Goal: Complete application form

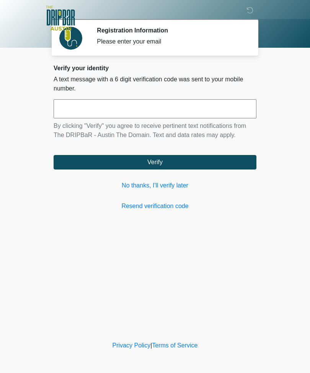
click at [75, 109] on input "text" at bounding box center [154, 108] width 203 height 19
type input "******"
click at [216, 165] on button "Verify" at bounding box center [154, 162] width 203 height 15
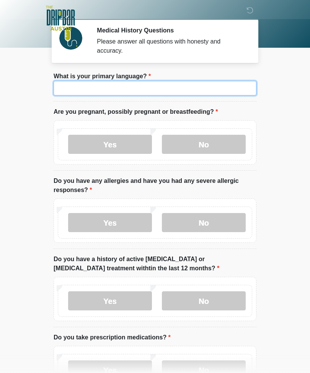
click at [211, 93] on input "What is your primary language?" at bounding box center [154, 88] width 203 height 15
type input "*******"
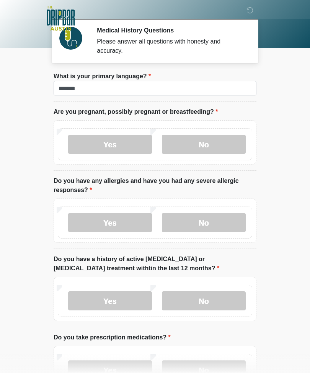
click at [213, 142] on label "No" at bounding box center [204, 144] width 84 height 19
click at [228, 223] on label "No" at bounding box center [204, 222] width 84 height 19
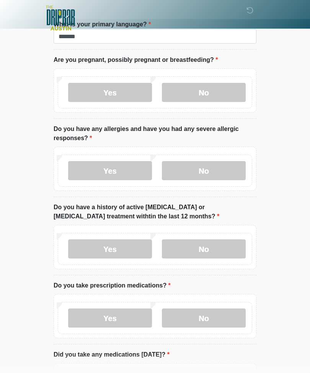
scroll to position [53, 0]
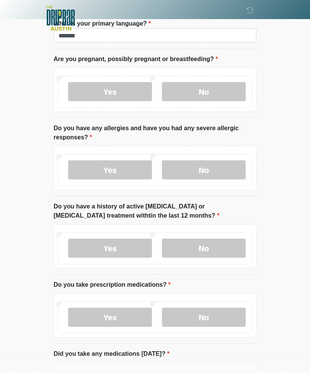
click at [214, 246] on label "No" at bounding box center [204, 248] width 84 height 19
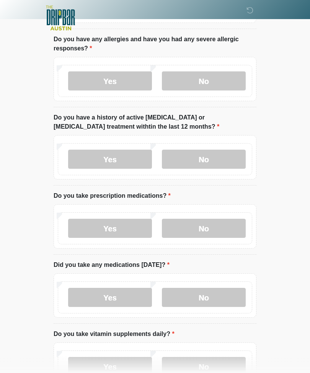
scroll to position [143, 0]
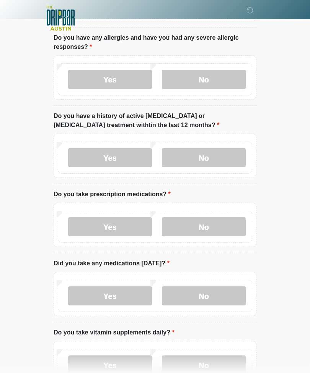
click at [217, 227] on label "No" at bounding box center [204, 226] width 84 height 19
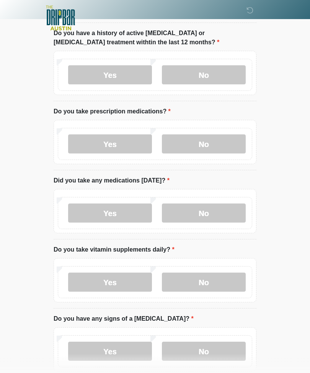
click at [217, 206] on label "No" at bounding box center [204, 213] width 84 height 19
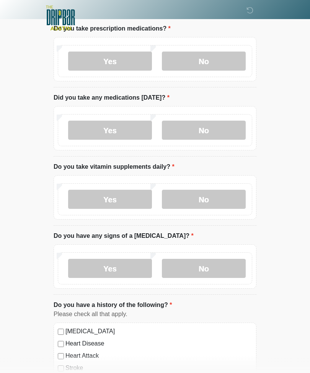
scroll to position [310, 0]
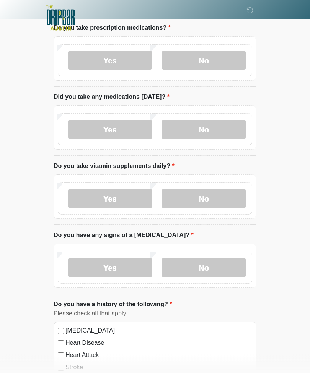
click at [130, 201] on label "Yes" at bounding box center [110, 199] width 84 height 19
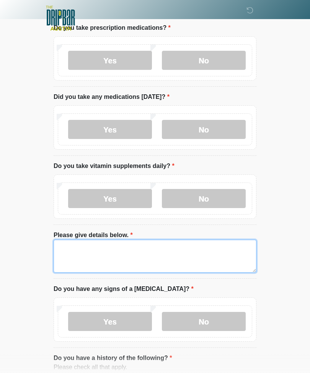
click at [175, 254] on textarea "Please give details below." at bounding box center [154, 256] width 203 height 33
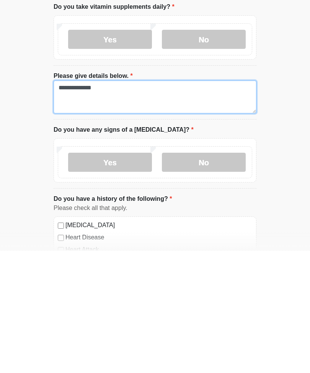
scroll to position [347, 0]
type textarea "**********"
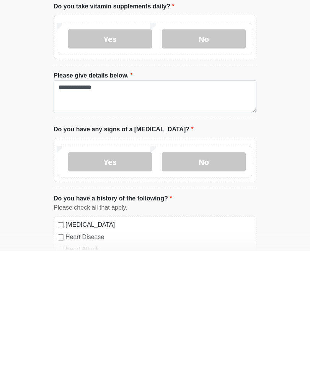
click at [230, 275] on label "No" at bounding box center [204, 284] width 84 height 19
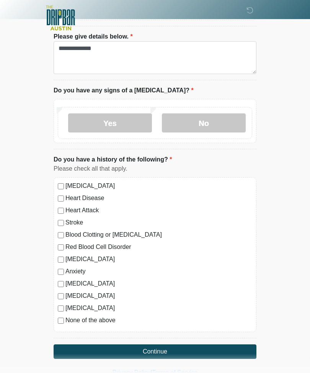
scroll to position [509, 0]
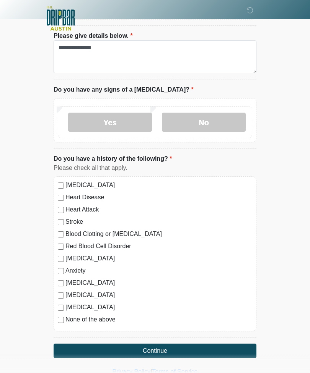
click at [233, 352] on button "Continue" at bounding box center [154, 351] width 203 height 15
click at [107, 319] on label "None of the above" at bounding box center [158, 319] width 186 height 9
click at [178, 348] on button "Continue" at bounding box center [154, 351] width 203 height 15
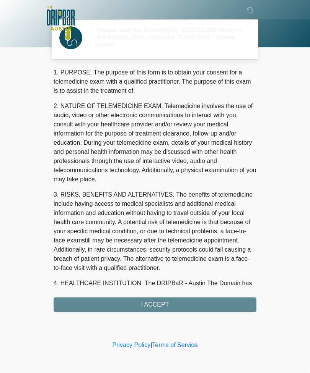
scroll to position [0, 0]
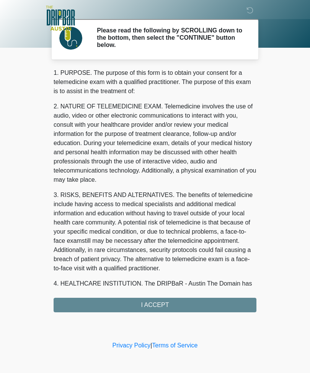
click at [207, 302] on div "1. PURPOSE. The purpose of this form is to obtain your consent for a telemedici…" at bounding box center [154, 190] width 203 height 244
click at [159, 303] on div "1. PURPOSE. The purpose of this form is to obtain your consent for a telemedici…" at bounding box center [154, 190] width 203 height 244
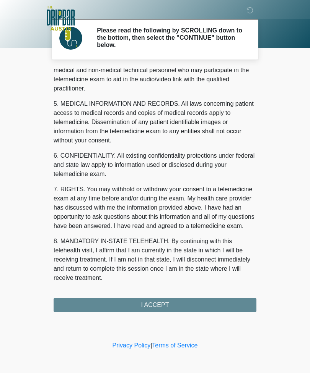
click at [175, 309] on div "1. PURPOSE. The purpose of this form is to obtain your consent for a telemedici…" at bounding box center [154, 190] width 203 height 244
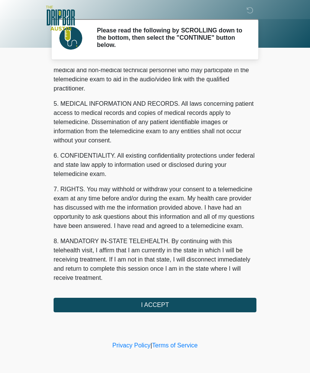
click at [162, 305] on button "I ACCEPT" at bounding box center [154, 305] width 203 height 15
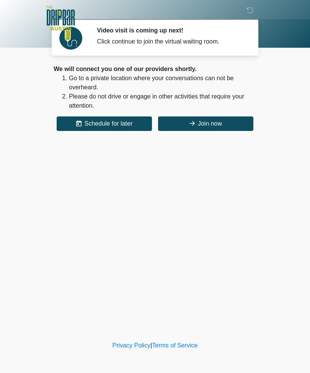
click at [223, 125] on button "Join now" at bounding box center [205, 124] width 95 height 15
